Goal: Information Seeking & Learning: Check status

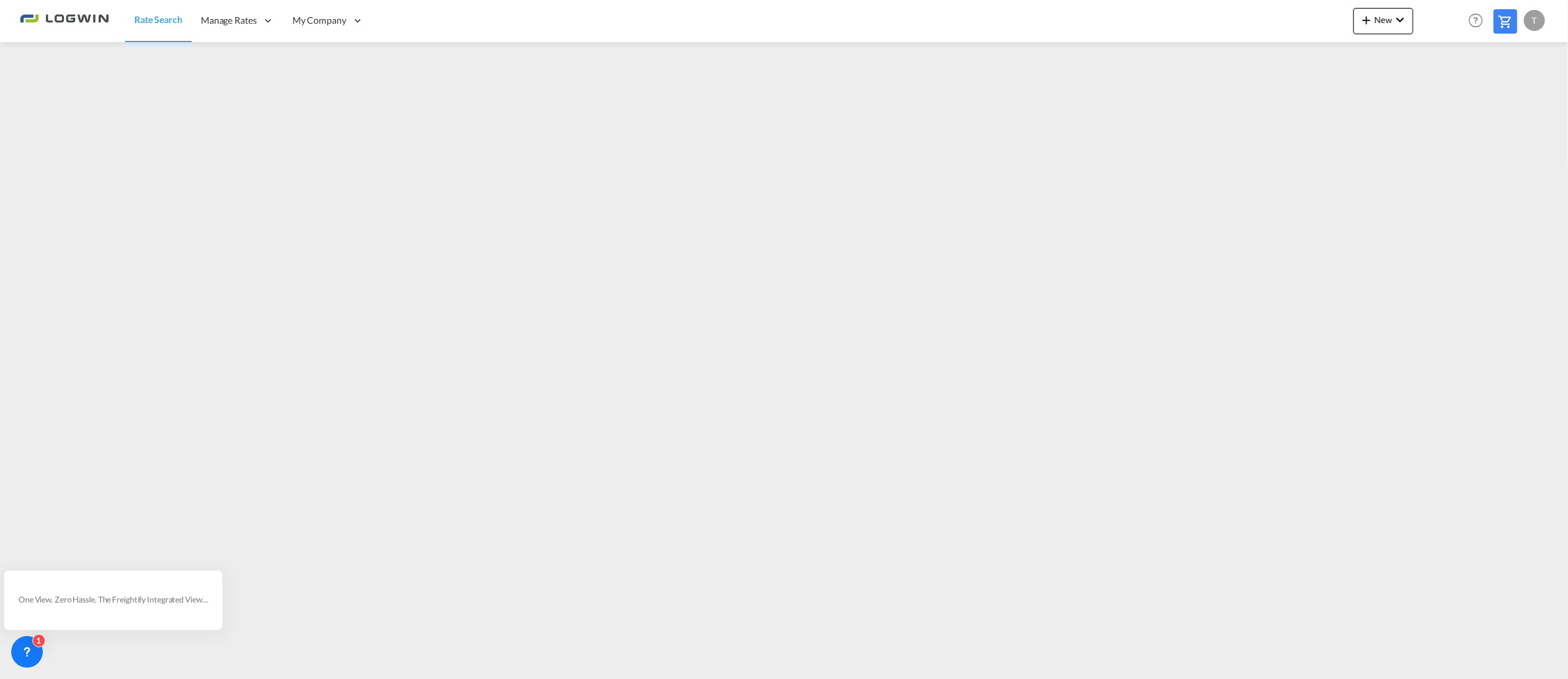
click at [1532, 19] on div "T" at bounding box center [1535, 20] width 21 height 21
click at [1532, 19] on md-backdrop at bounding box center [784, 340] width 1568 height 679
click at [1497, 98] on button "Logout" at bounding box center [1520, 100] width 86 height 26
